Goal: Transaction & Acquisition: Book appointment/travel/reservation

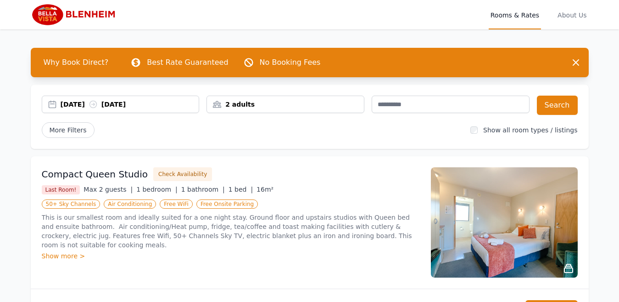
click at [77, 105] on div "[DATE] [DATE]" at bounding box center [130, 104] width 139 height 9
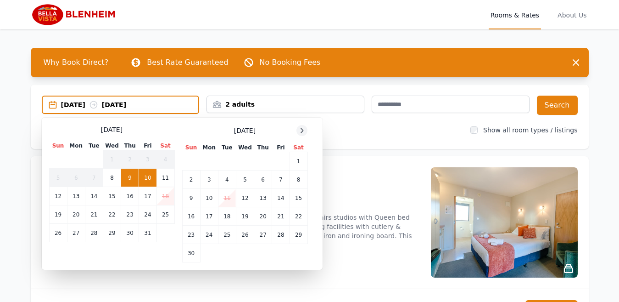
click at [301, 129] on icon at bounding box center [301, 130] width 7 height 7
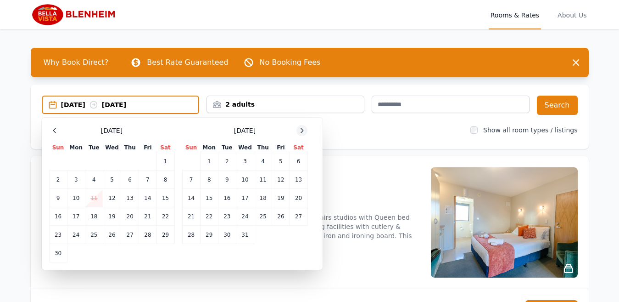
click at [301, 129] on icon at bounding box center [301, 130] width 7 height 7
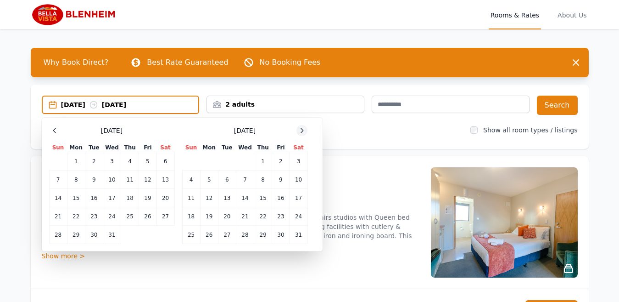
click at [301, 129] on icon at bounding box center [301, 130] width 7 height 7
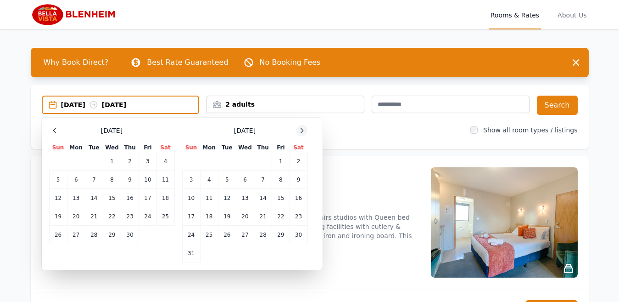
click at [301, 129] on icon at bounding box center [301, 130] width 7 height 7
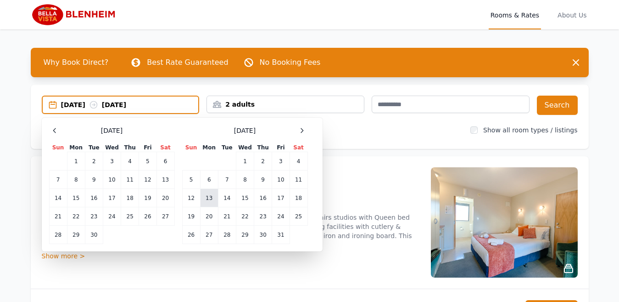
click at [207, 199] on td "13" at bounding box center [209, 198] width 18 height 18
click at [228, 198] on td "14" at bounding box center [227, 198] width 18 height 18
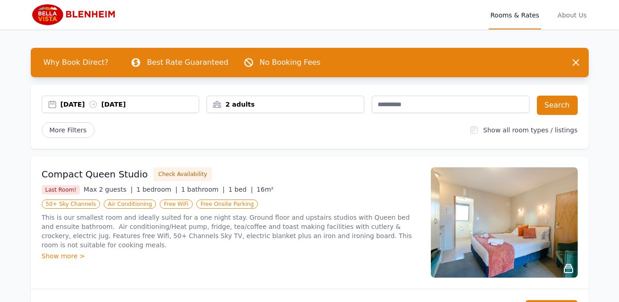
click at [328, 101] on div "2 adults" at bounding box center [285, 104] width 157 height 9
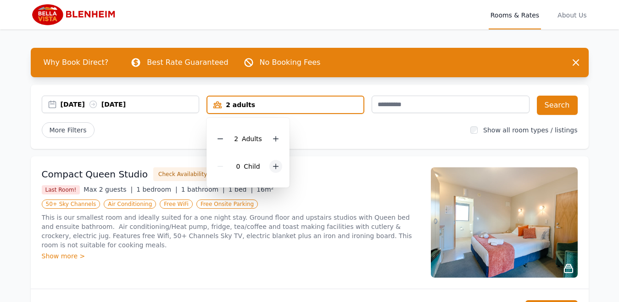
click at [277, 170] on div at bounding box center [275, 166] width 13 height 13
click at [559, 101] on button "Search" at bounding box center [557, 104] width 41 height 19
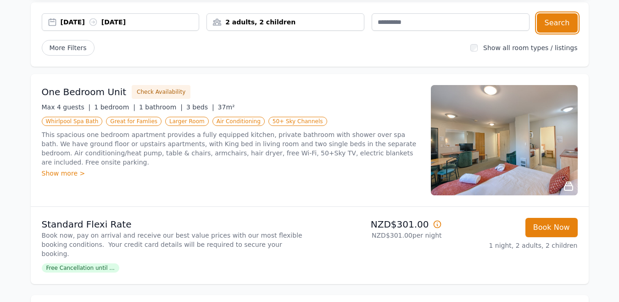
scroll to position [84, 0]
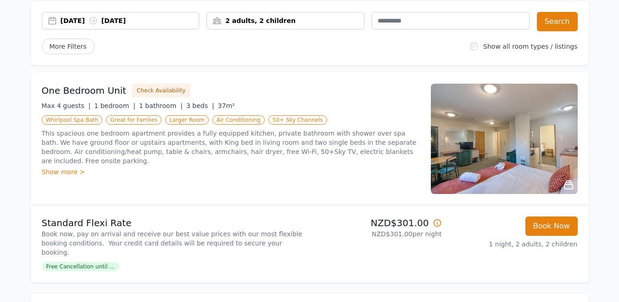
click at [436, 223] on icon at bounding box center [437, 222] width 7 height 7
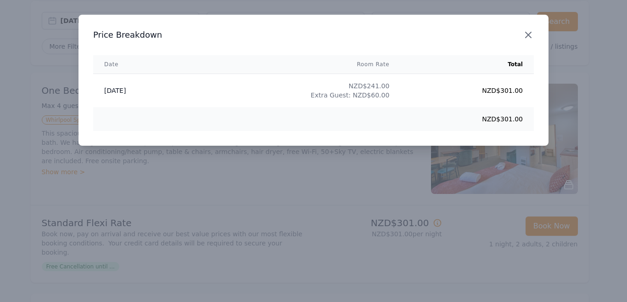
click at [528, 32] on icon "button" at bounding box center [528, 34] width 11 height 11
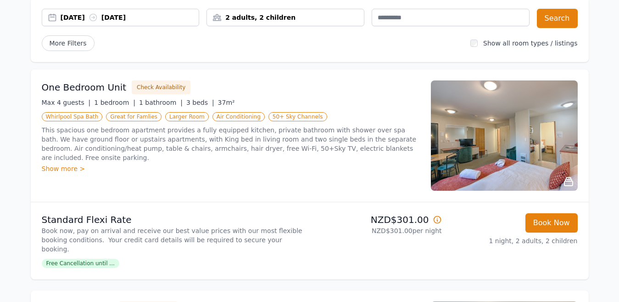
scroll to position [105, 0]
